Goal: Information Seeking & Learning: Learn about a topic

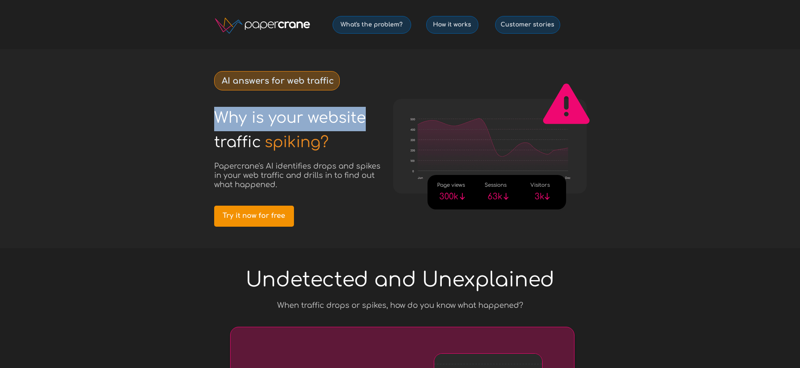
drag, startPoint x: 218, startPoint y: 117, endPoint x: 367, endPoint y: 123, distance: 149.3
click at [367, 123] on h1 "Why is your website" at bounding box center [301, 119] width 175 height 24
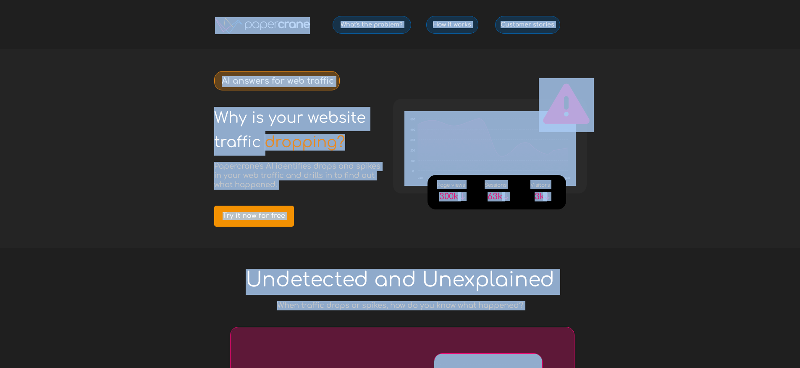
drag, startPoint x: 219, startPoint y: 111, endPoint x: 354, endPoint y: 145, distance: 139.5
click at [354, 145] on div at bounding box center [400, 148] width 395 height 199
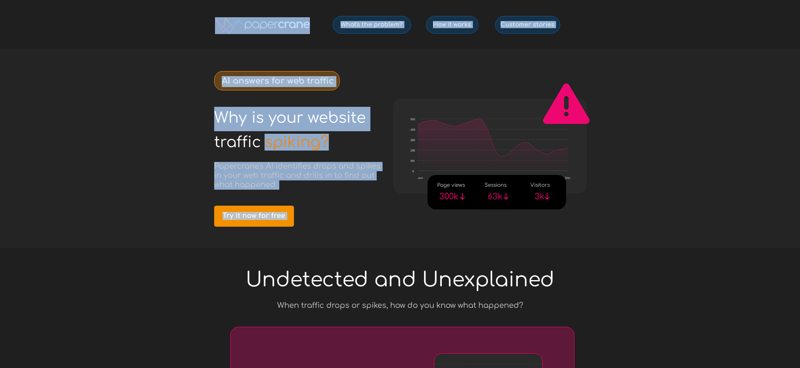
drag, startPoint x: 215, startPoint y: 116, endPoint x: 326, endPoint y: 140, distance: 114.1
click at [326, 0] on div "Why is your website © 2025 PapercraneAI Inc How it works What's the problem? Cu…" at bounding box center [400, 0] width 395 height 0
click at [328, 142] on span "spiking?" at bounding box center [297, 142] width 64 height 0
drag, startPoint x: 317, startPoint y: 142, endPoint x: 236, endPoint y: 124, distance: 82.6
click at [236, 0] on div "Why is your website © 2025 PapercraneAI Inc How it works What's the problem? Cu…" at bounding box center [400, 0] width 395 height 0
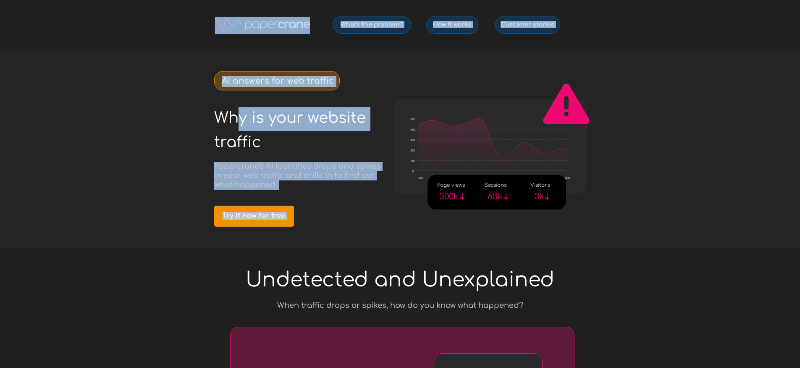
click at [236, 124] on span "Why is your website" at bounding box center [290, 117] width 152 height 17
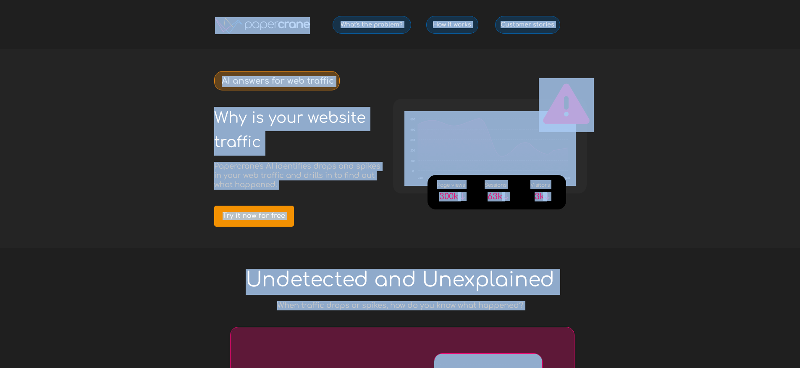
drag, startPoint x: 217, startPoint y: 113, endPoint x: 355, endPoint y: 150, distance: 143.1
click at [346, 147] on h1 "spiking?" at bounding box center [307, 143] width 84 height 24
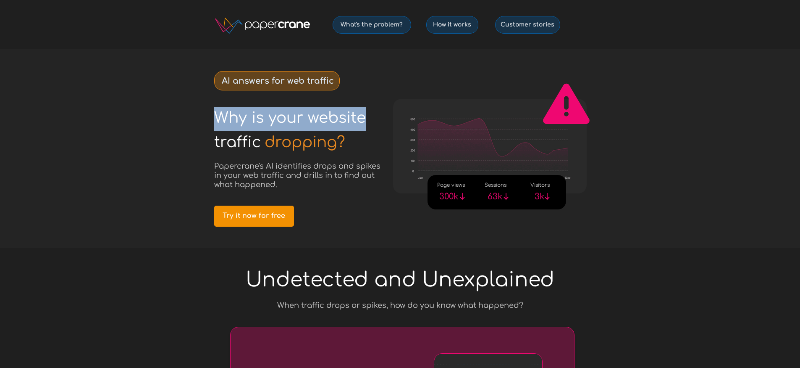
drag, startPoint x: 220, startPoint y: 117, endPoint x: 364, endPoint y: 118, distance: 144.1
click at [364, 118] on span "Why is your website" at bounding box center [290, 117] width 152 height 17
copy span "Why is your website"
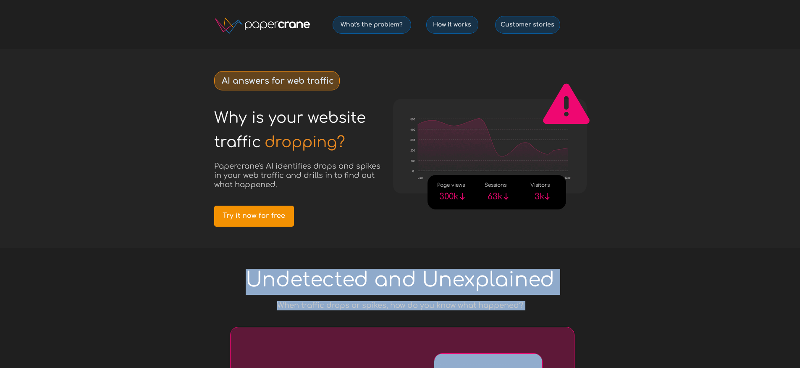
drag, startPoint x: 214, startPoint y: 141, endPoint x: 345, endPoint y: 141, distance: 131.5
click at [345, 0] on div "Why is your website © 2025 PapercraneAI Inc How it works What's the problem? Cu…" at bounding box center [400, 0] width 395 height 0
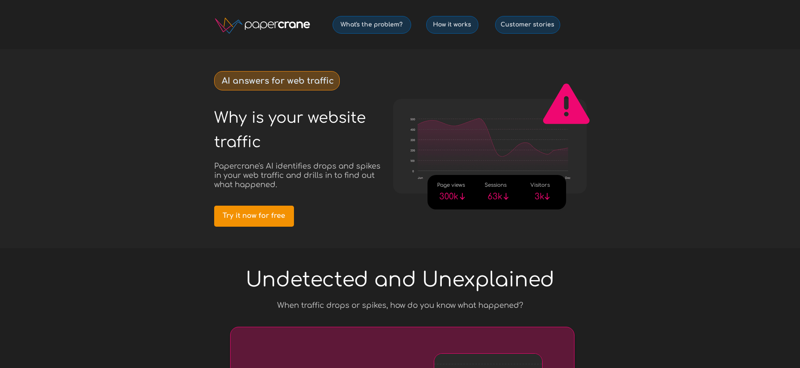
click at [240, 143] on span "traffic" at bounding box center [237, 142] width 47 height 17
copy span "traffic"
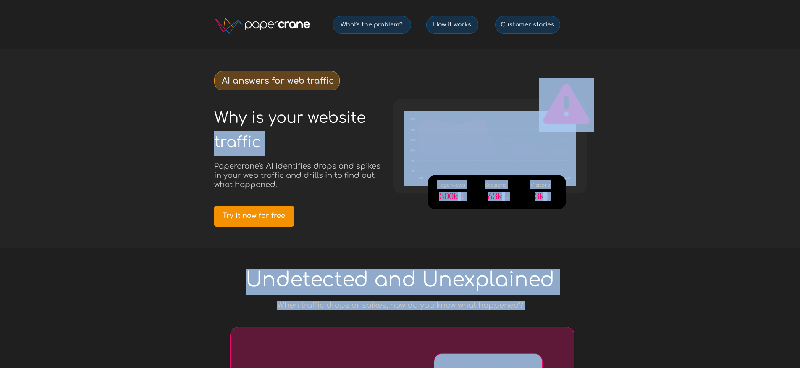
drag, startPoint x: 268, startPoint y: 140, endPoint x: 350, endPoint y: 141, distance: 82.8
click at [295, 142] on span "spiking?" at bounding box center [297, 142] width 64 height 0
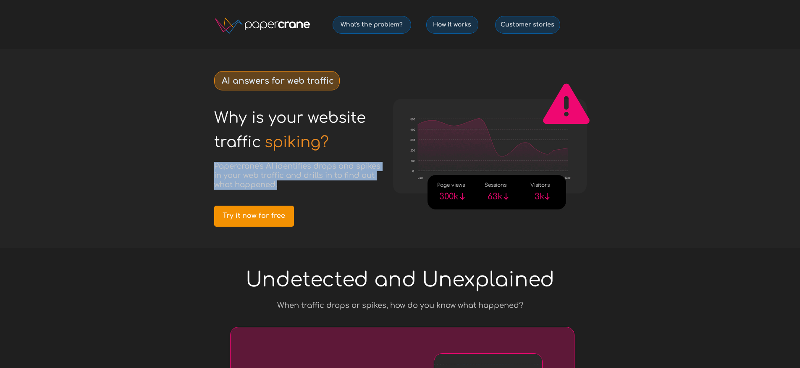
drag, startPoint x: 215, startPoint y: 164, endPoint x: 286, endPoint y: 186, distance: 74.7
click at [287, 186] on h3 "Papercrane's AI identifies drops and spikes in your web traffic and drills in t…" at bounding box center [300, 176] width 172 height 28
copy span "Papercrane's AI identifies drops and spikes in your web traffic and drills in t…"
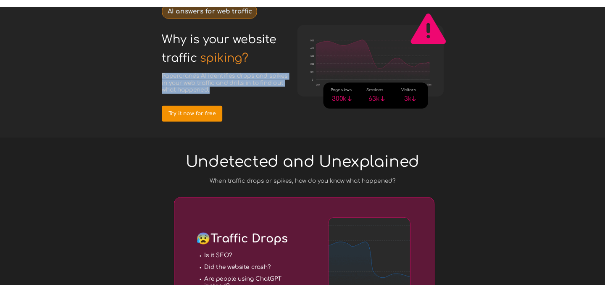
scroll to position [76, 0]
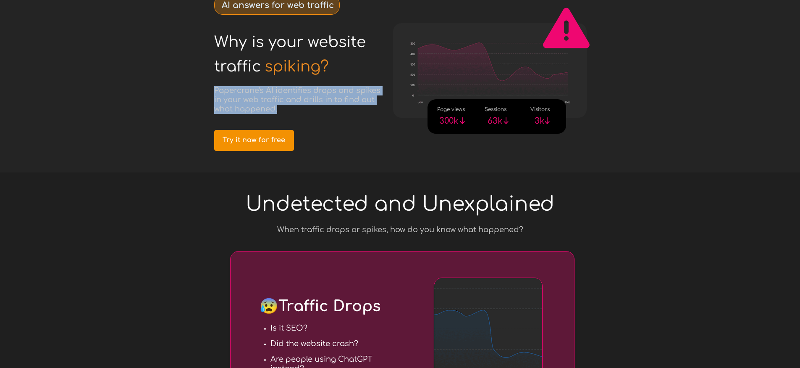
copy span "Papercrane's AI identifies drops and spikes in your web traffic and drills in t…"
